Goal: Information Seeking & Learning: Learn about a topic

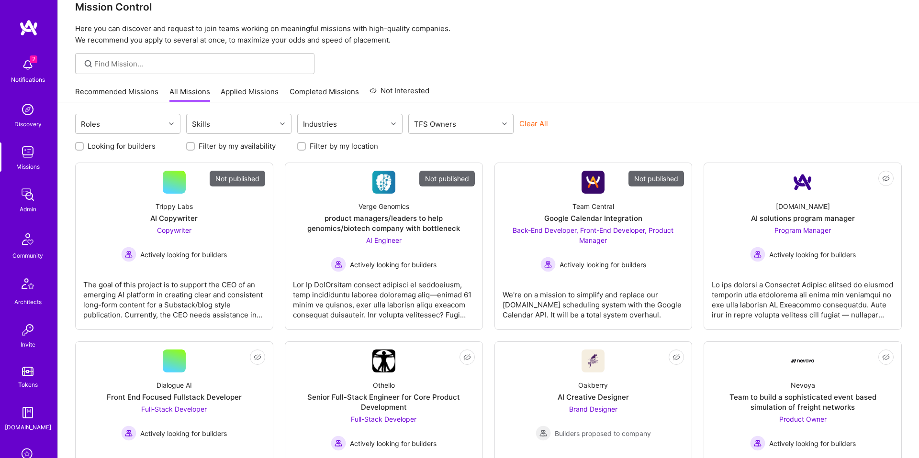
scroll to position [20, 0]
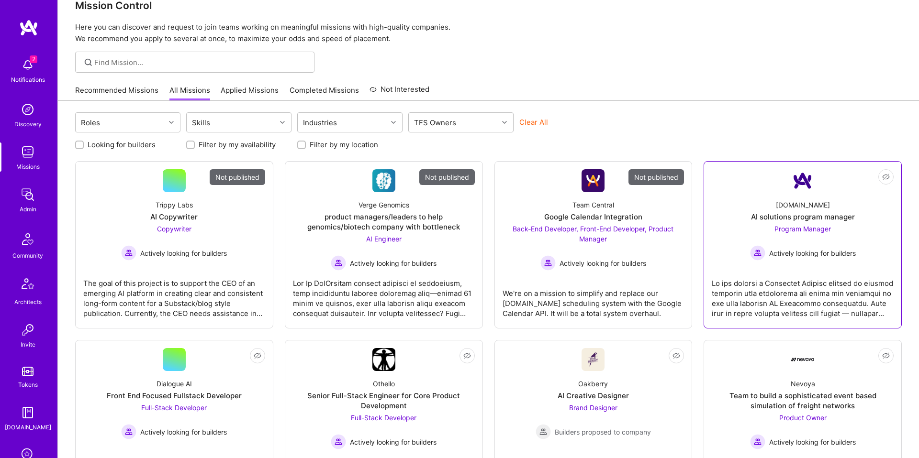
click at [844, 212] on div "AI solutions program manager" at bounding box center [803, 217] width 104 height 10
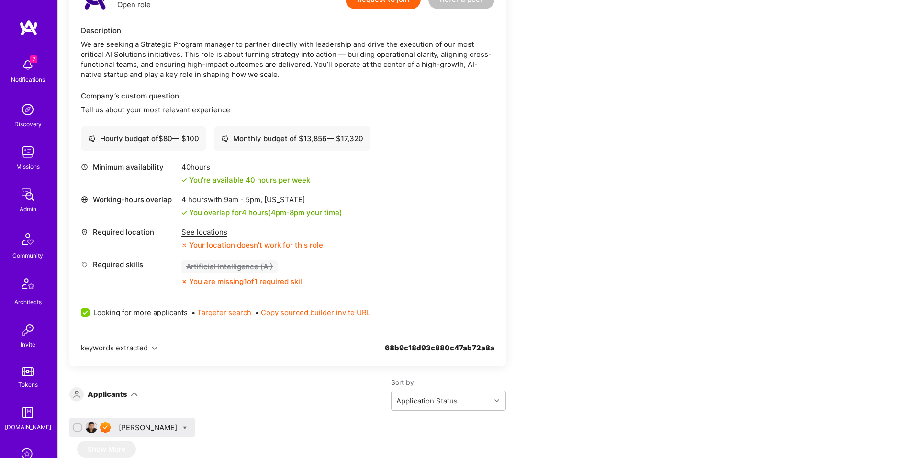
scroll to position [284, 0]
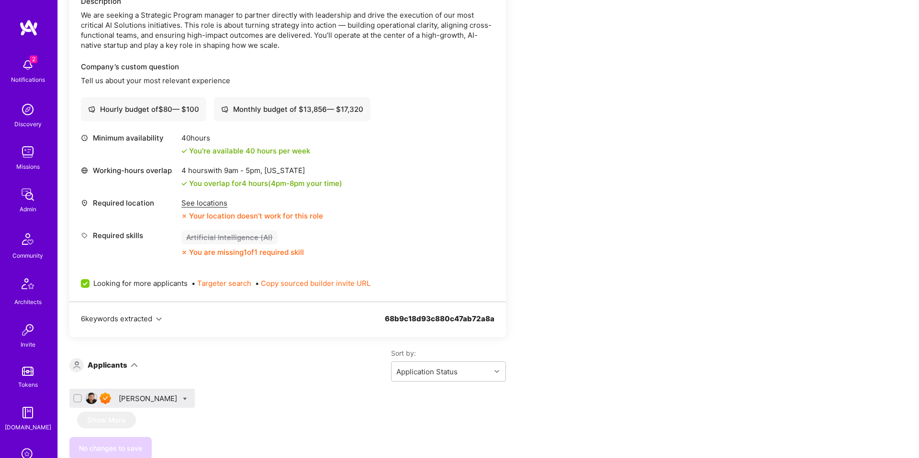
click at [143, 400] on div "[PERSON_NAME]" at bounding box center [149, 399] width 60 height 10
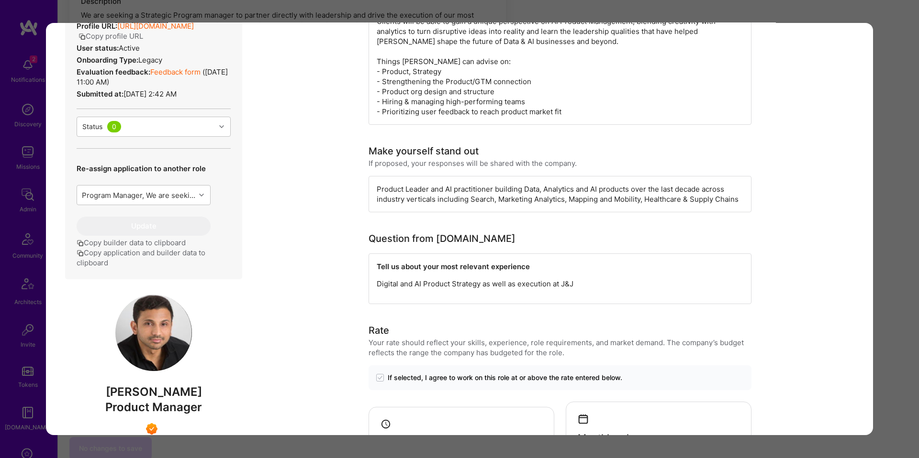
scroll to position [627, 0]
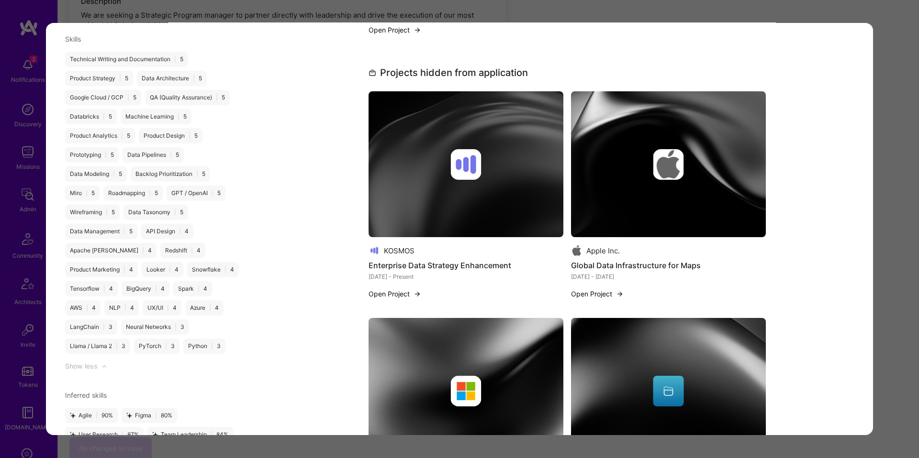
scroll to position [1359, 0]
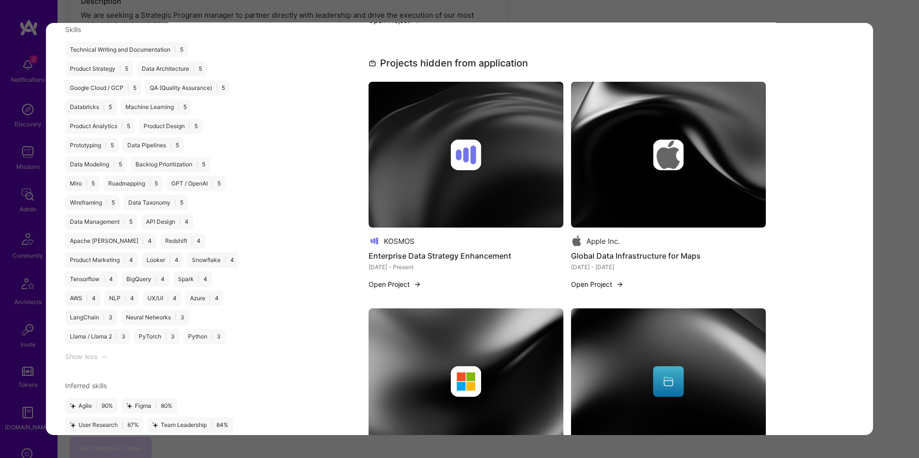
click at [891, 279] on div "Application 1 of 1 Evaluation scores Expertise level Superstar Interpersonal sk…" at bounding box center [459, 229] width 919 height 458
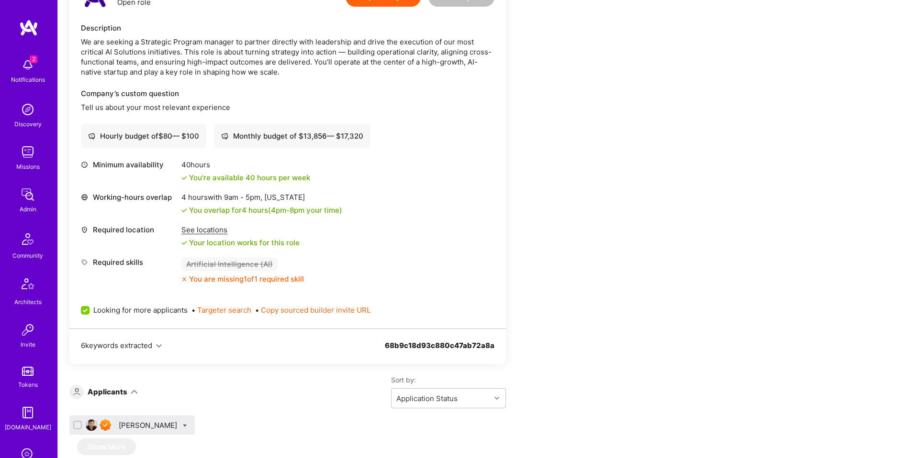
scroll to position [257, 0]
